Goal: Information Seeking & Learning: Check status

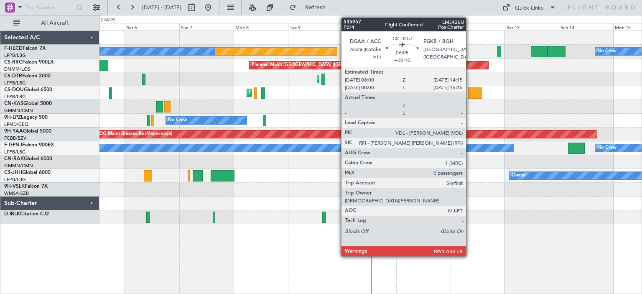
click at [470, 92] on div at bounding box center [475, 92] width 14 height 11
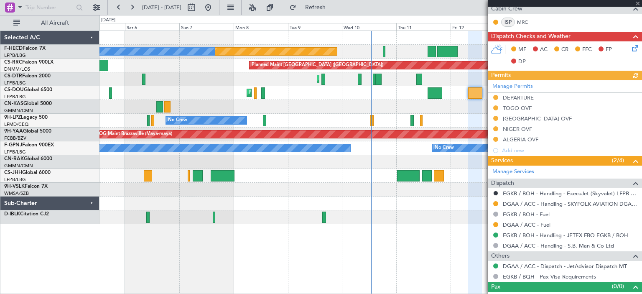
scroll to position [200, 0]
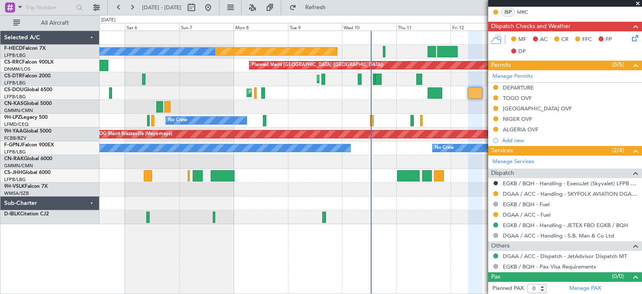
click at [638, 3] on span at bounding box center [638, 4] width 8 height 8
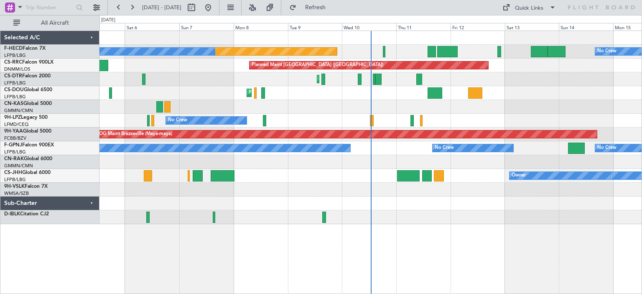
scroll to position [0, 0]
click at [453, 121] on div "No Crew [GEOGRAPHIC_DATA] ([GEOGRAPHIC_DATA]) No Crew No Crew" at bounding box center [370, 121] width 542 height 14
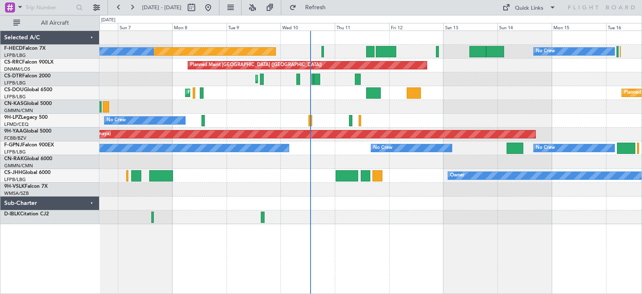
click at [334, 158] on div "Unplanned Maint [GEOGRAPHIC_DATA] ([GEOGRAPHIC_DATA])" at bounding box center [370, 162] width 542 height 14
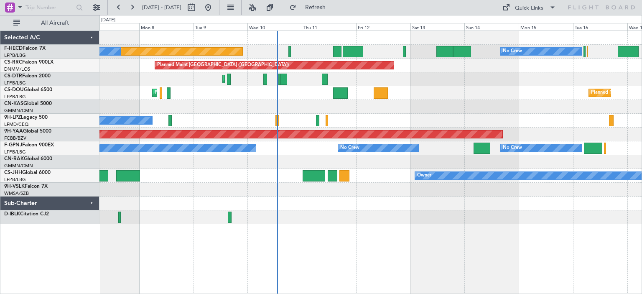
click at [271, 157] on div "Planned Maint [GEOGRAPHIC_DATA] ([GEOGRAPHIC_DATA]) No Crew No Crew No Crew Pla…" at bounding box center [370, 127] width 542 height 193
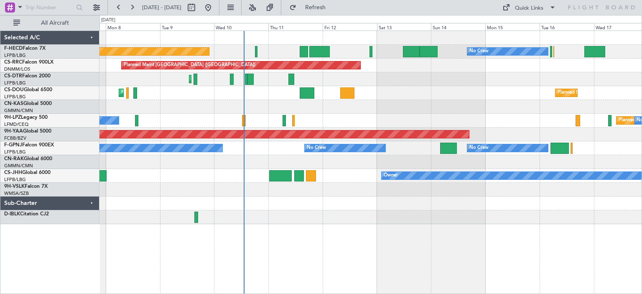
click at [227, 96] on div "Planned Maint [GEOGRAPHIC_DATA] ([GEOGRAPHIC_DATA]) Planned Maint [GEOGRAPHIC_D…" at bounding box center [370, 93] width 542 height 14
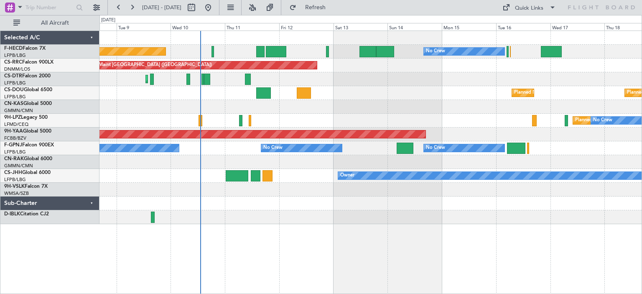
click at [254, 108] on div at bounding box center [370, 107] width 542 height 14
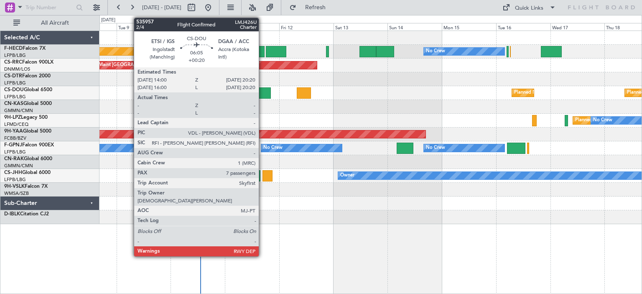
click at [263, 93] on div at bounding box center [263, 92] width 15 height 11
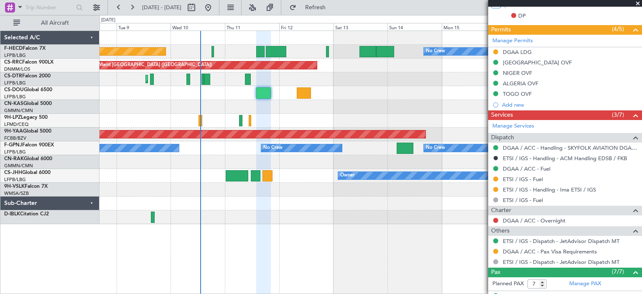
scroll to position [373, 0]
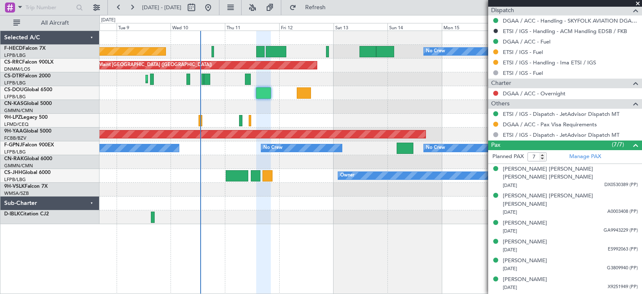
click at [298, 115] on div "Planned [GEOGRAPHIC_DATA] ([GEOGRAPHIC_DATA]) No Crew No Crew" at bounding box center [370, 121] width 542 height 14
click at [640, 3] on span at bounding box center [638, 4] width 8 height 8
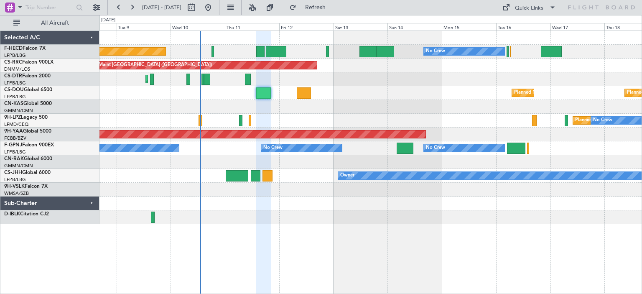
type input "0"
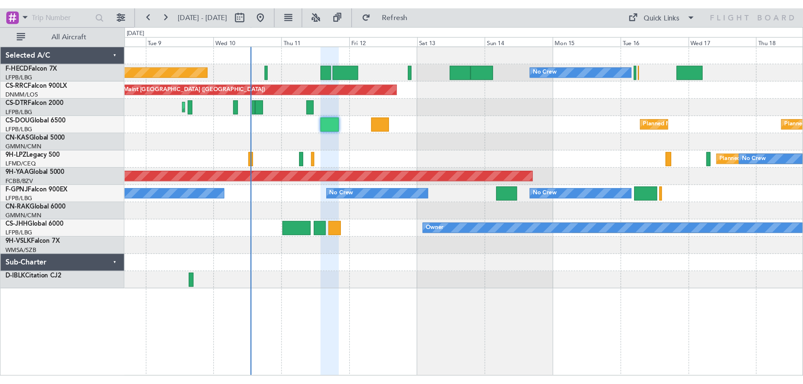
scroll to position [0, 0]
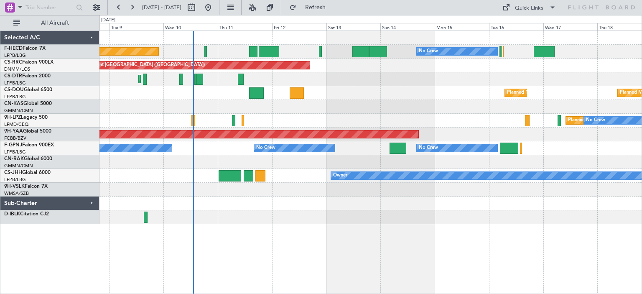
click at [407, 167] on div at bounding box center [370, 162] width 542 height 14
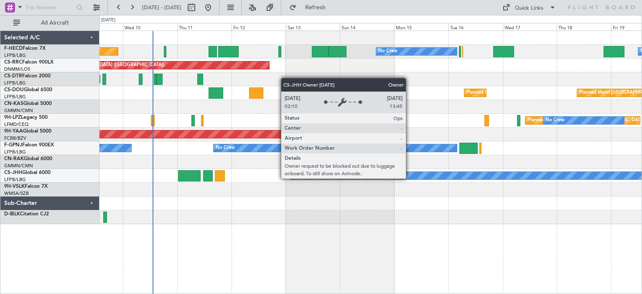
click at [379, 172] on div "Owner" at bounding box center [466, 176] width 351 height 8
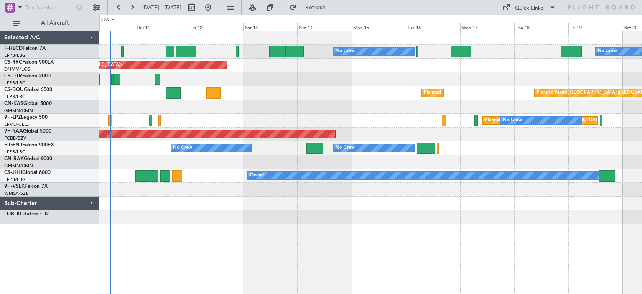
click at [419, 88] on div "Planned Maint [GEOGRAPHIC_DATA] ([GEOGRAPHIC_DATA]) Planned Maint [GEOGRAPHIC_D…" at bounding box center [370, 93] width 542 height 14
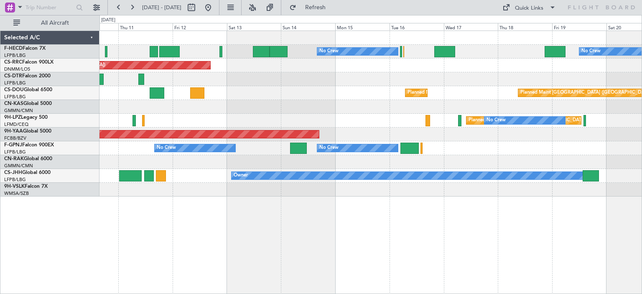
click at [343, 89] on div "Planned Maint [GEOGRAPHIC_DATA] ([GEOGRAPHIC_DATA]) Planned Maint [GEOGRAPHIC_D…" at bounding box center [370, 93] width 542 height 14
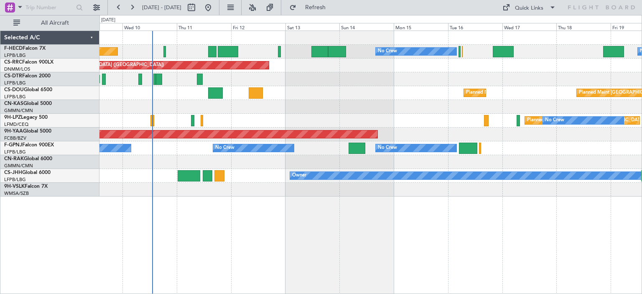
click at [532, 141] on div "No Crew No Crew Planned Maint [GEOGRAPHIC_DATA] ([GEOGRAPHIC_DATA]) No Crew Pla…" at bounding box center [370, 114] width 542 height 166
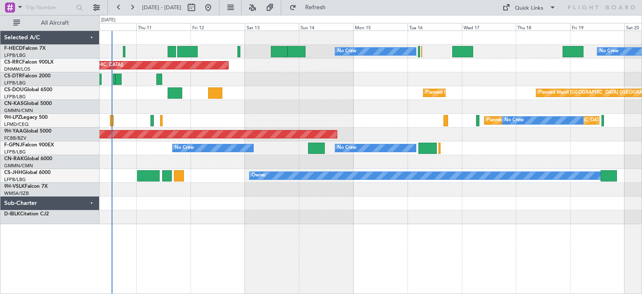
click at [403, 92] on div "No Crew No Crew Planned Maint [GEOGRAPHIC_DATA] ([GEOGRAPHIC_DATA]) Planned Mai…" at bounding box center [370, 127] width 542 height 193
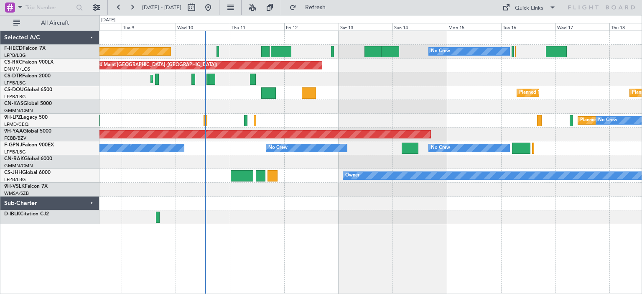
click at [453, 102] on div "No Crew Planned Maint [GEOGRAPHIC_DATA] ([GEOGRAPHIC_DATA]) No Crew No Crew Pla…" at bounding box center [370, 127] width 542 height 193
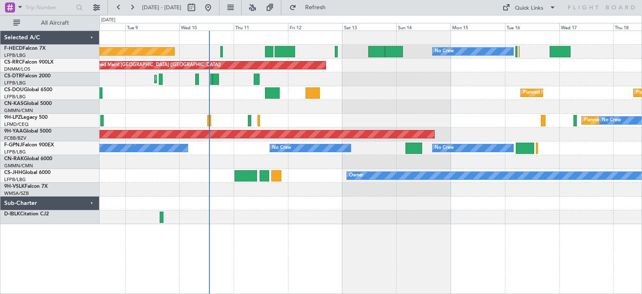
click at [421, 107] on div at bounding box center [370, 107] width 542 height 14
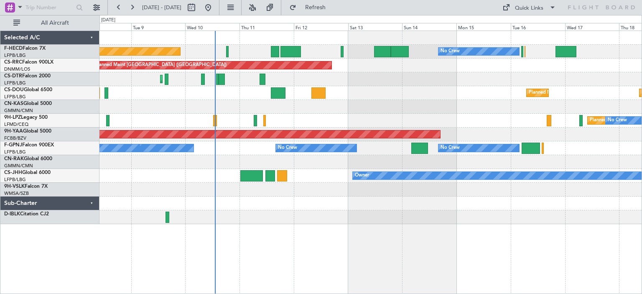
click at [348, 155] on div "No Crew Planned Maint [GEOGRAPHIC_DATA] ([GEOGRAPHIC_DATA]) No Crew No Crew Pla…" at bounding box center [370, 127] width 542 height 193
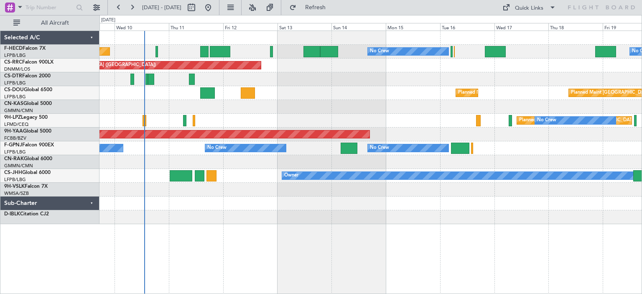
click at [365, 207] on div at bounding box center [370, 203] width 542 height 14
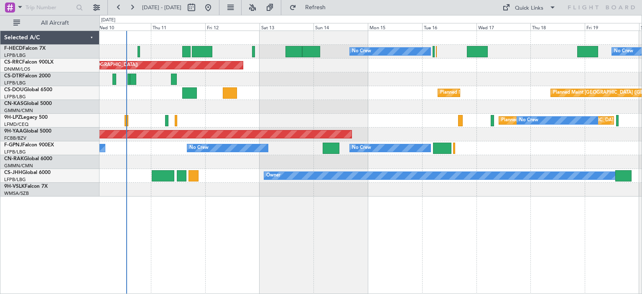
click at [265, 115] on div "No Crew No Crew Planned Maint [GEOGRAPHIC_DATA] ([GEOGRAPHIC_DATA]) No Crew Pla…" at bounding box center [370, 114] width 542 height 166
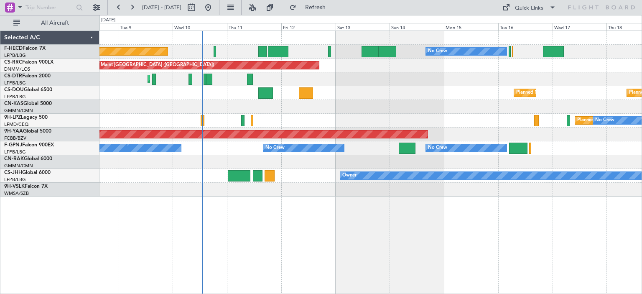
click at [361, 125] on div "Planned [GEOGRAPHIC_DATA] ([GEOGRAPHIC_DATA]) No Crew No Crew" at bounding box center [370, 121] width 542 height 14
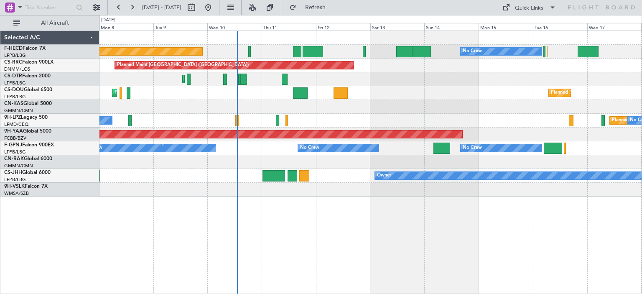
click at [380, 108] on div at bounding box center [370, 107] width 542 height 14
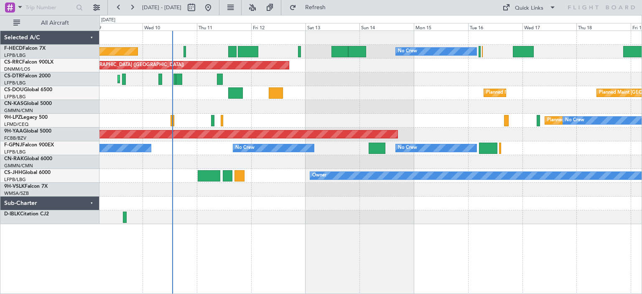
click at [286, 110] on div at bounding box center [370, 107] width 542 height 14
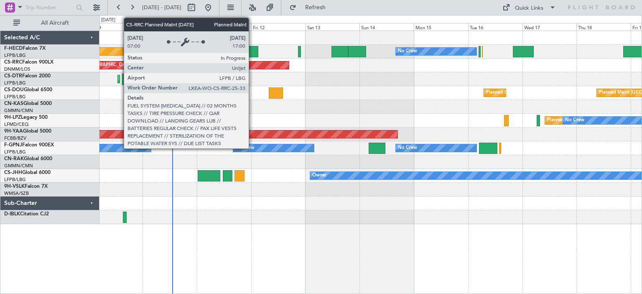
click at [251, 74] on div "No Crew Planned Maint [GEOGRAPHIC_DATA] ([GEOGRAPHIC_DATA]) No Crew No Crew Pla…" at bounding box center [370, 127] width 542 height 193
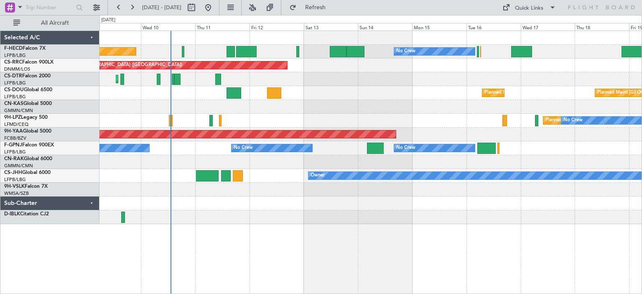
click at [258, 77] on div "Planned Maint Mugla ([GEOGRAPHIC_DATA])" at bounding box center [370, 79] width 542 height 14
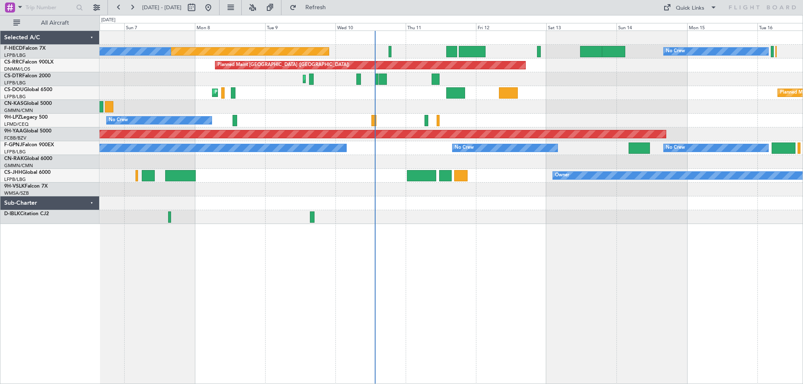
click at [439, 187] on div "Planned Maint [GEOGRAPHIC_DATA] ([GEOGRAPHIC_DATA]) No Crew No Crew Planned Mai…" at bounding box center [450, 127] width 703 height 193
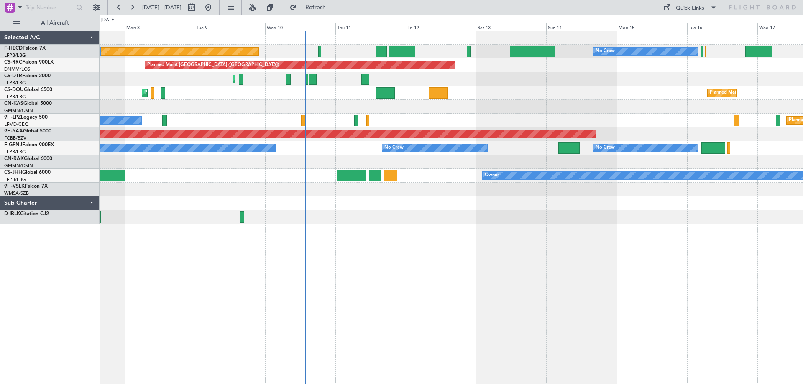
click at [364, 163] on div "Planned Maint [GEOGRAPHIC_DATA] ([GEOGRAPHIC_DATA]) No Crew No Crew No Crew Pla…" at bounding box center [450, 127] width 703 height 193
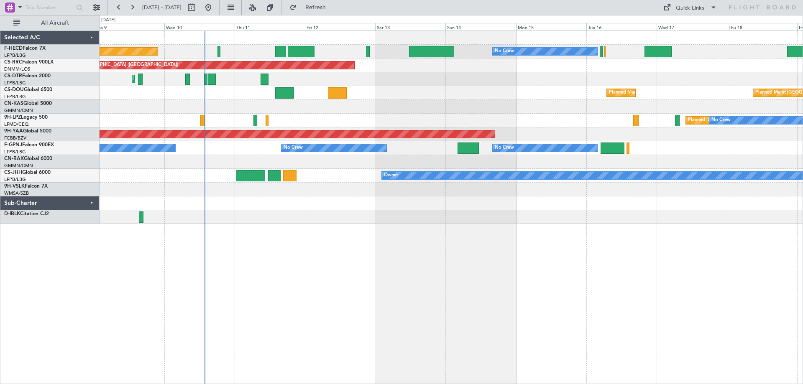
click at [348, 188] on div "Planned Maint [GEOGRAPHIC_DATA] ([GEOGRAPHIC_DATA]) No Crew No Crew No Crew Pla…" at bounding box center [450, 127] width 703 height 193
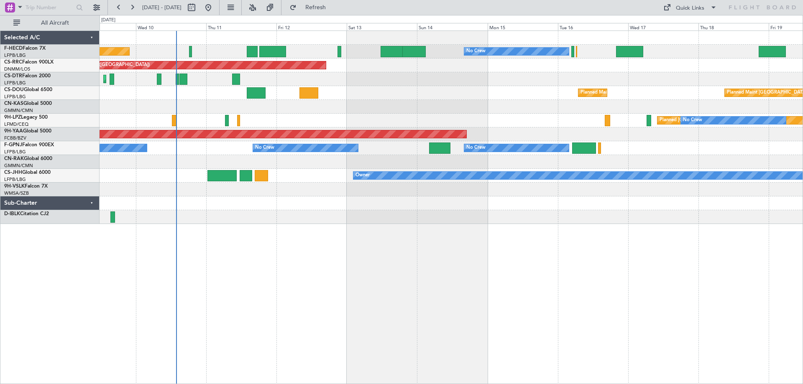
click at [355, 218] on div at bounding box center [450, 217] width 703 height 14
